Goal: Information Seeking & Learning: Find specific fact

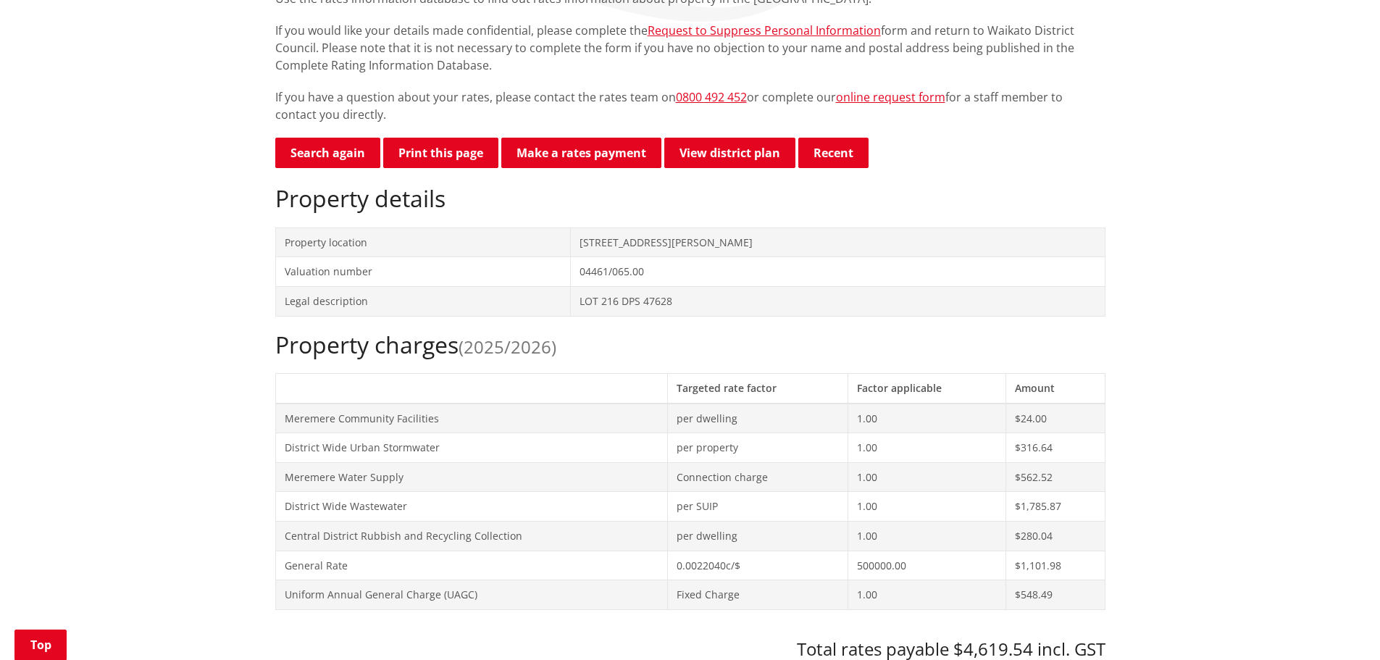
scroll to position [290, 0]
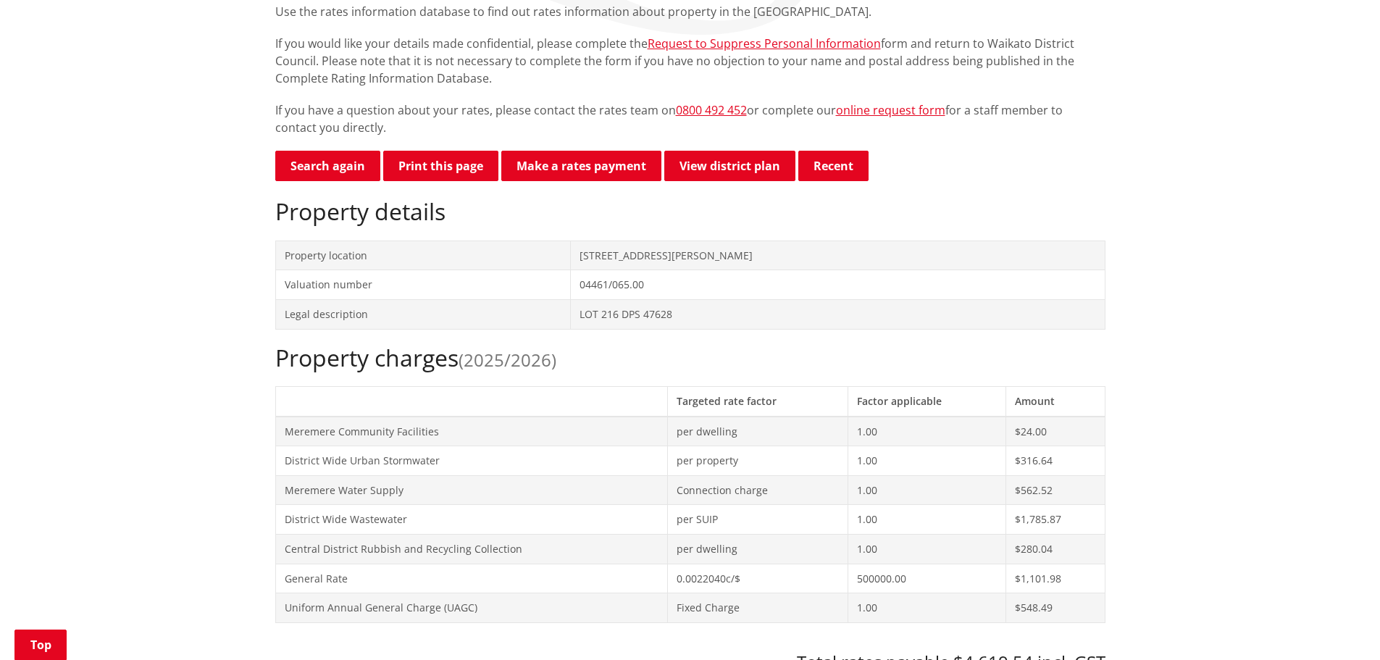
drag, startPoint x: 752, startPoint y: 260, endPoint x: 546, endPoint y: 259, distance: 205.7
click at [546, 259] on tr "Property location [STREET_ADDRESS][PERSON_NAME]" at bounding box center [689, 255] width 829 height 30
copy tr "[STREET_ADDRESS][PERSON_NAME]"
click at [655, 364] on h2 "Property charges (2025/2026)" at bounding box center [690, 358] width 830 height 28
drag, startPoint x: 751, startPoint y: 256, endPoint x: 555, endPoint y: 255, distance: 195.5
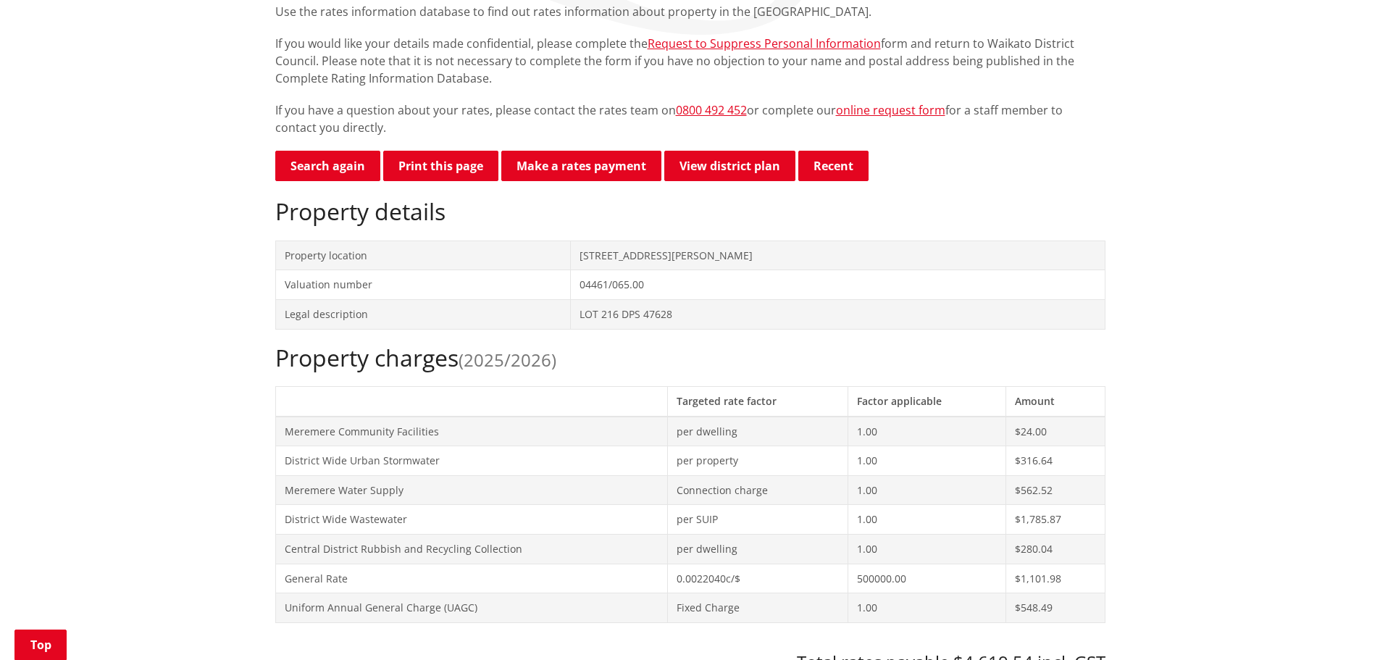
click at [555, 255] on tr "Property location [STREET_ADDRESS][PERSON_NAME]" at bounding box center [689, 255] width 829 height 30
copy tr "[STREET_ADDRESS][PERSON_NAME]"
click at [543, 426] on td "Meremere Community Facilities" at bounding box center [471, 431] width 392 height 30
drag, startPoint x: 752, startPoint y: 253, endPoint x: 547, endPoint y: 250, distance: 205.0
click at [549, 251] on tr "Property location [STREET_ADDRESS][PERSON_NAME]" at bounding box center [689, 255] width 829 height 30
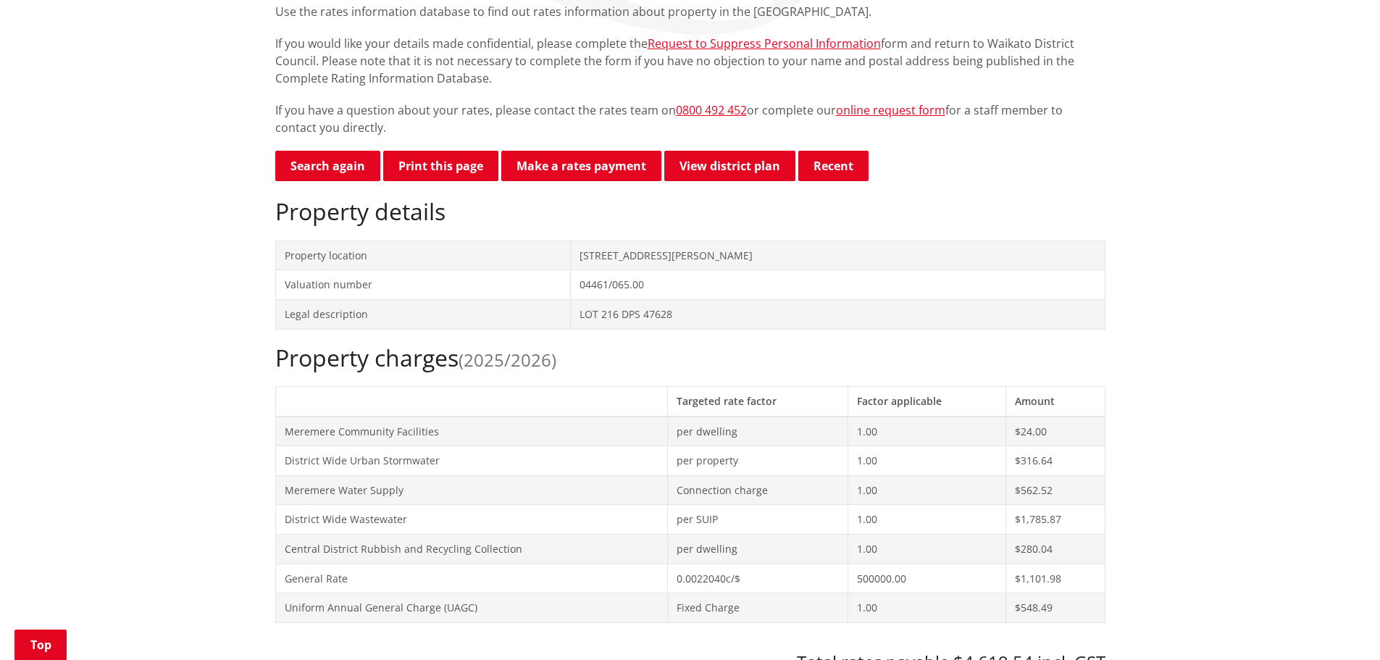
copy tr "[STREET_ADDRESS][PERSON_NAME]"
click at [566, 409] on th at bounding box center [471, 401] width 392 height 30
drag, startPoint x: 745, startPoint y: 254, endPoint x: 545, endPoint y: 254, distance: 200.6
click at [545, 254] on tr "Property location [STREET_ADDRESS][PERSON_NAME]" at bounding box center [689, 255] width 829 height 30
click at [802, 287] on td "04461/065.00" at bounding box center [838, 285] width 534 height 30
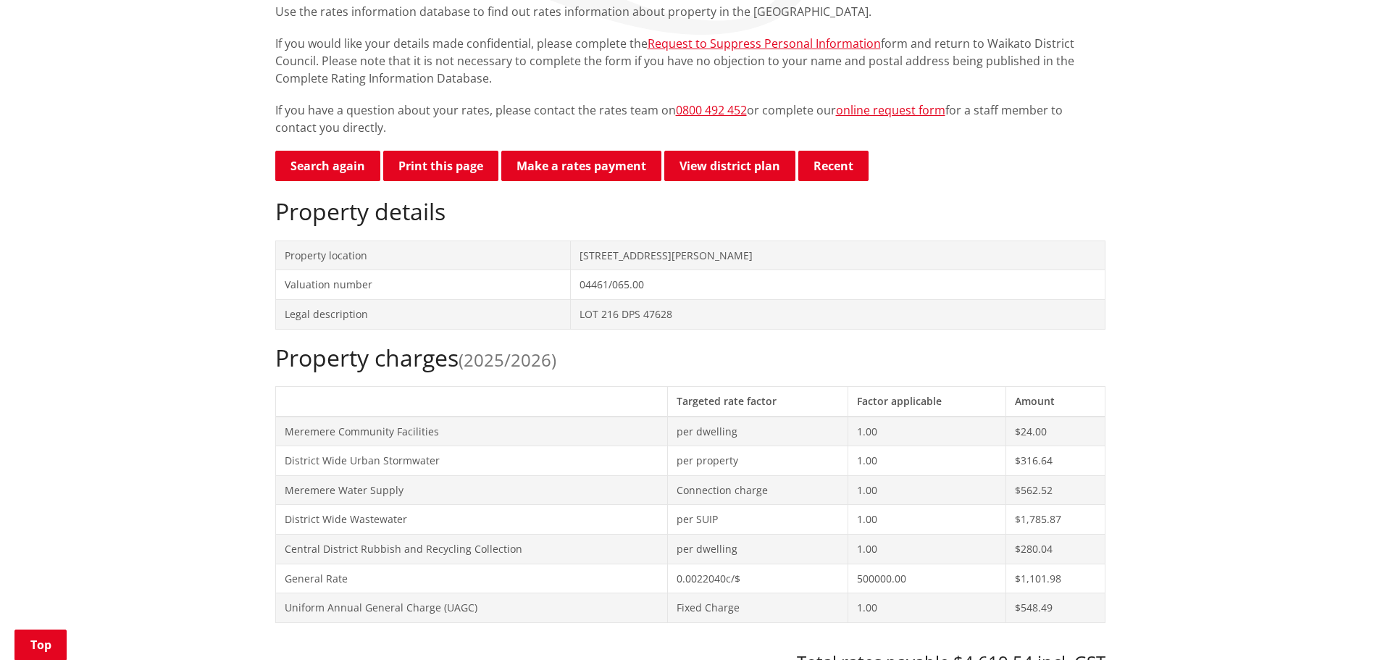
drag, startPoint x: 772, startPoint y: 257, endPoint x: 492, endPoint y: 257, distance: 279.5
click at [492, 257] on tr "Property location [STREET_ADDRESS][PERSON_NAME]" at bounding box center [689, 255] width 829 height 30
copy tr "[STREET_ADDRESS][PERSON_NAME]"
click at [599, 358] on h2 "Property charges (2025/2026)" at bounding box center [690, 358] width 830 height 28
drag, startPoint x: 766, startPoint y: 253, endPoint x: 547, endPoint y: 248, distance: 219.5
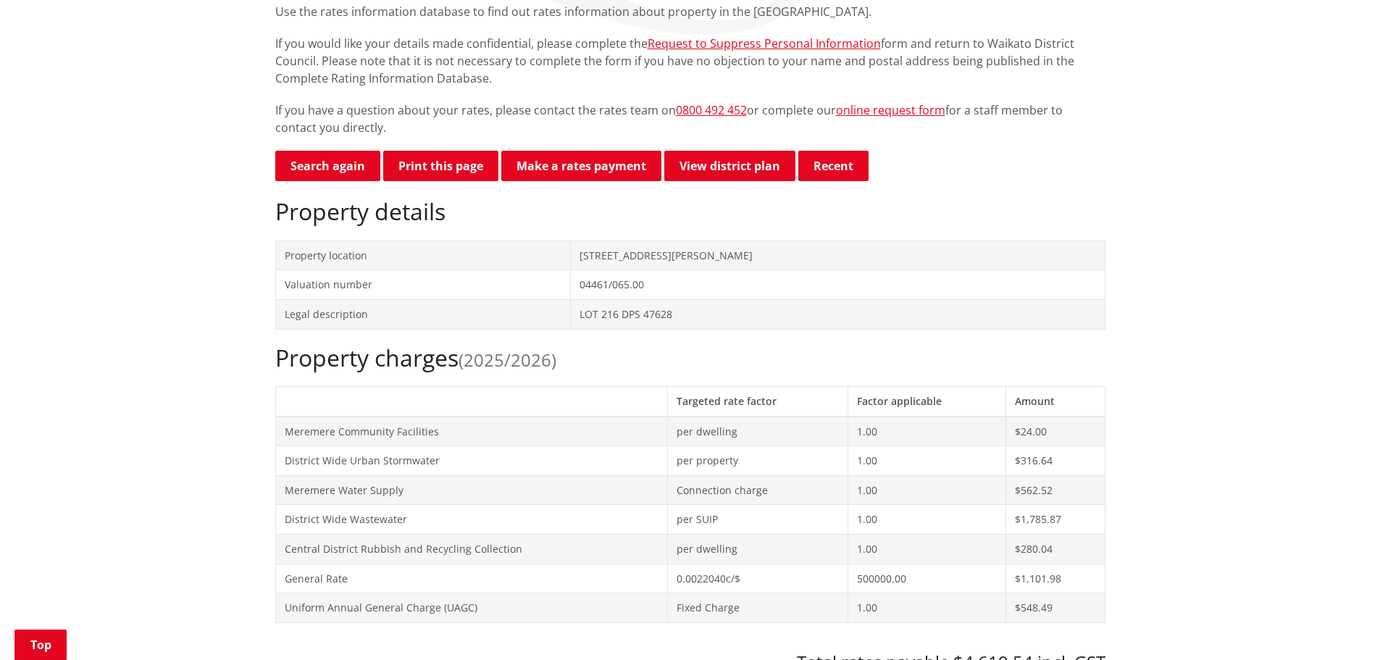
click at [547, 248] on tr "Property location [STREET_ADDRESS][PERSON_NAME]" at bounding box center [689, 255] width 829 height 30
copy tr "[STREET_ADDRESS][PERSON_NAME]"
click at [523, 506] on td "District Wide Wastewater" at bounding box center [471, 520] width 392 height 30
drag, startPoint x: 755, startPoint y: 253, endPoint x: 534, endPoint y: 242, distance: 220.4
click at [537, 246] on tr "Property location [STREET_ADDRESS][PERSON_NAME]" at bounding box center [689, 255] width 829 height 30
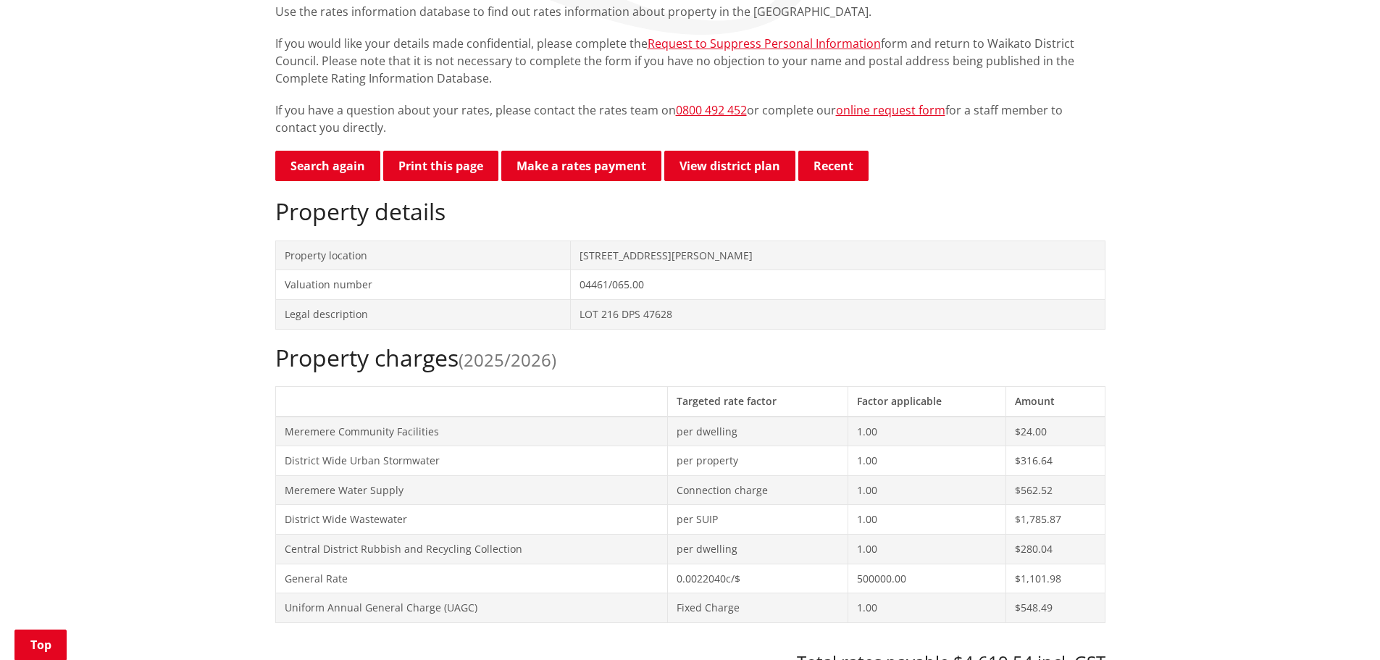
copy tr "[STREET_ADDRESS][PERSON_NAME]"
click at [423, 161] on button "Print this page" at bounding box center [440, 166] width 115 height 30
